Goal: Find specific page/section: Find specific page/section

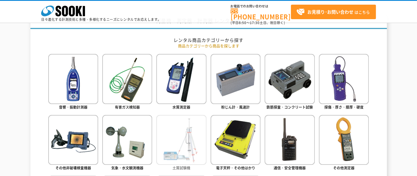
scroll to position [274, 0]
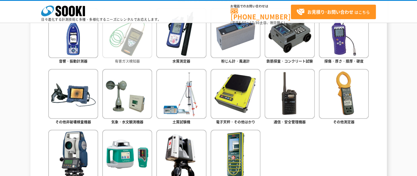
click at [123, 45] on img at bounding box center [127, 33] width 50 height 50
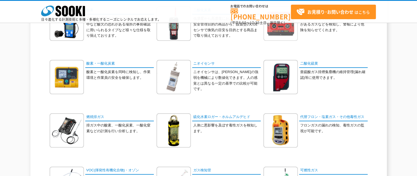
scroll to position [94, 0]
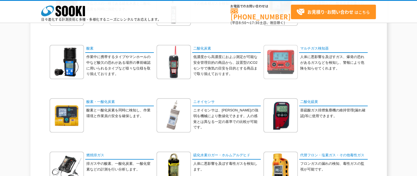
click at [282, 66] on img at bounding box center [280, 62] width 34 height 34
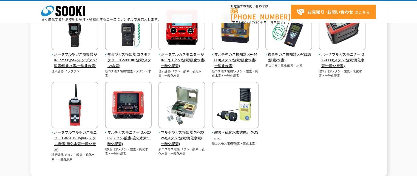
scroll to position [137, 0]
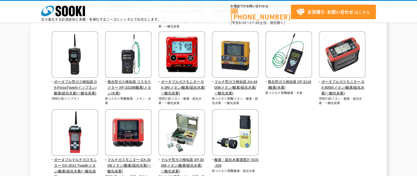
click at [307, 129] on div "ポータブル型ガス検知器 GX-Force TYPEA(CH4･O2･CO･H2S) 理研計器/メタン・酸素・硫化水素・一酸化炭素" at bounding box center [208, 74] width 320 height 251
